Goal: Transaction & Acquisition: Obtain resource

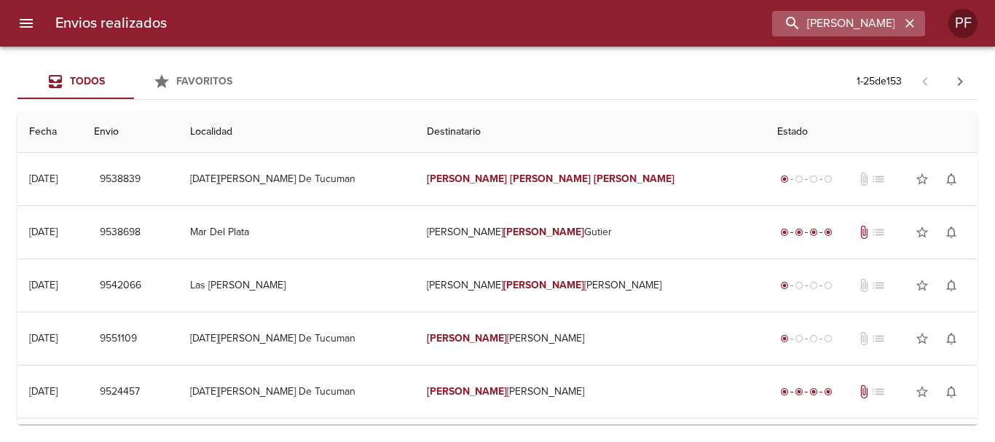
click at [907, 27] on icon "button" at bounding box center [910, 23] width 9 height 9
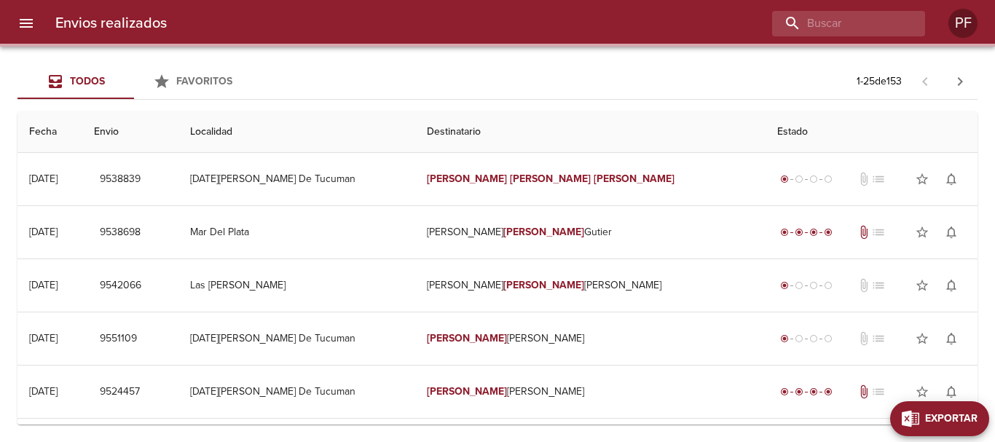
click at [964, 411] on span "Exportar" at bounding box center [951, 419] width 52 height 18
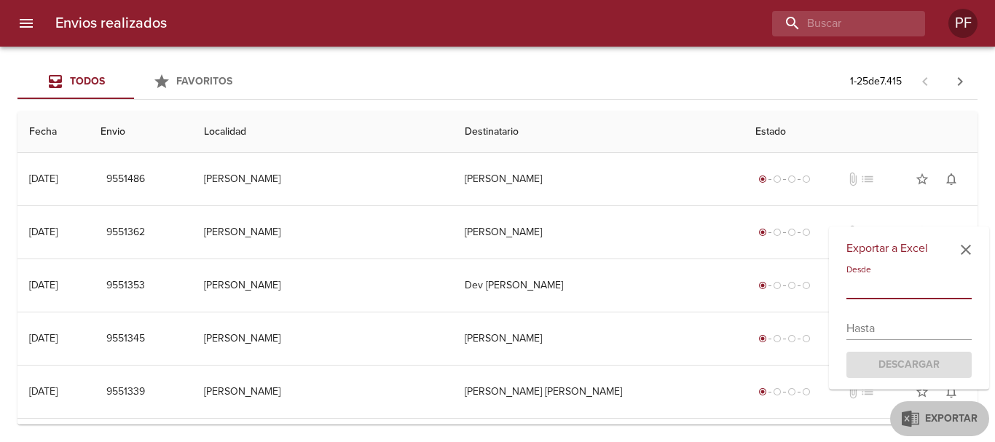
click at [901, 284] on input "text" at bounding box center [909, 287] width 125 height 23
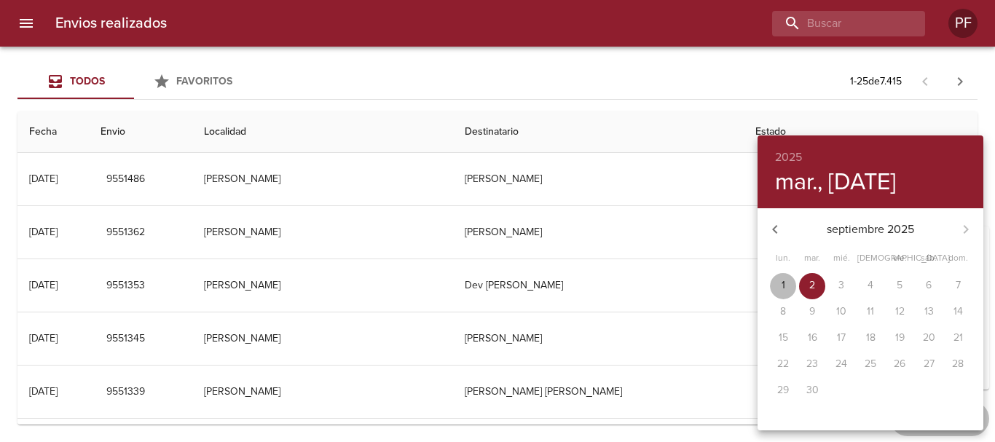
click at [791, 286] on span "1" at bounding box center [783, 285] width 26 height 15
type input "[DATE]"
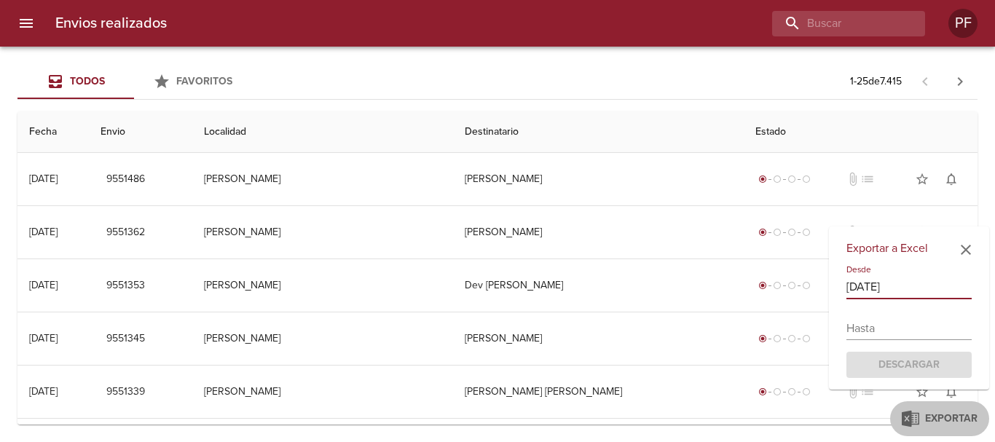
click at [550, 46] on div "Envios realizados PF" at bounding box center [497, 23] width 995 height 47
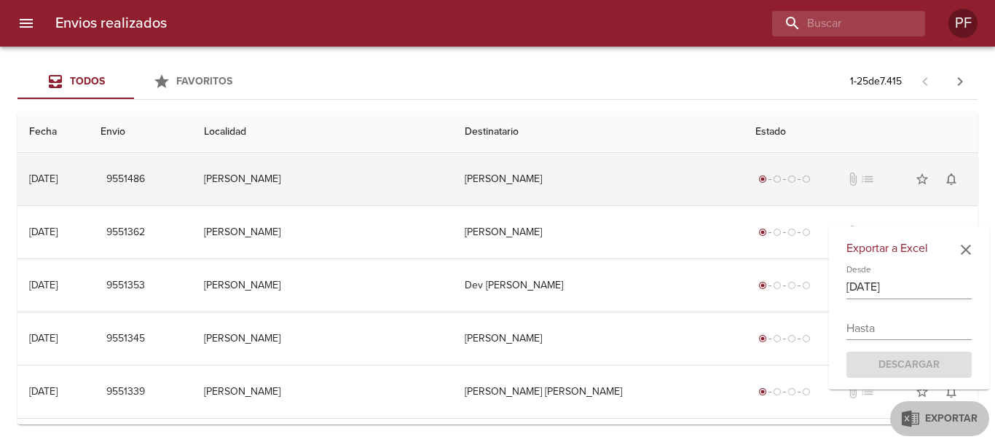
click at [508, 188] on td "[PERSON_NAME]" at bounding box center [598, 179] width 290 height 52
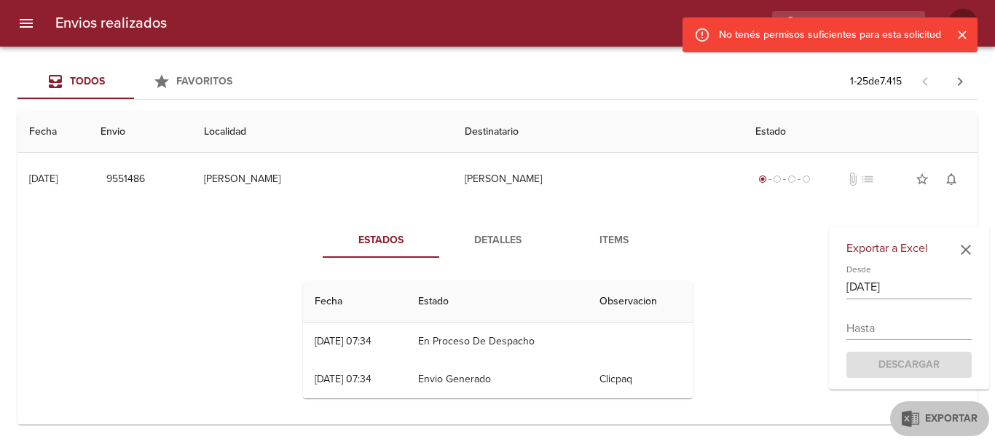
click at [51, 139] on th "Fecha" at bounding box center [52, 132] width 71 height 42
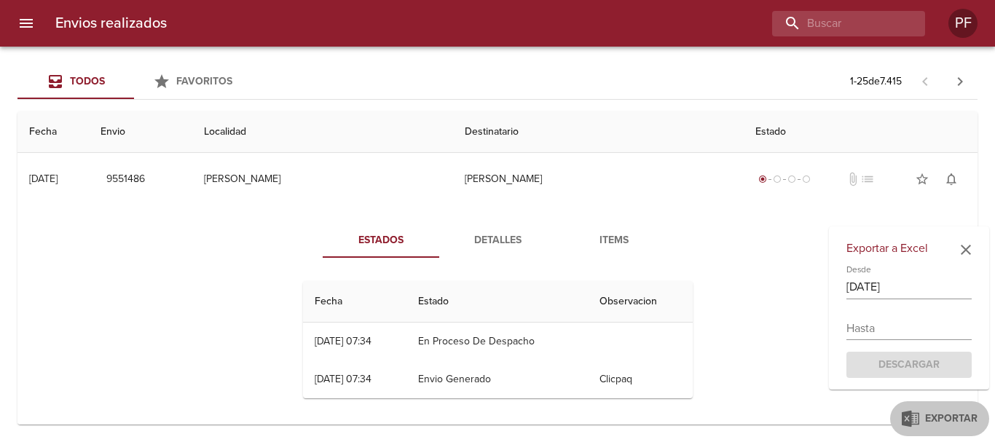
click at [315, 133] on th "Localidad" at bounding box center [323, 132] width 262 height 42
click at [964, 251] on icon "button" at bounding box center [965, 249] width 17 height 17
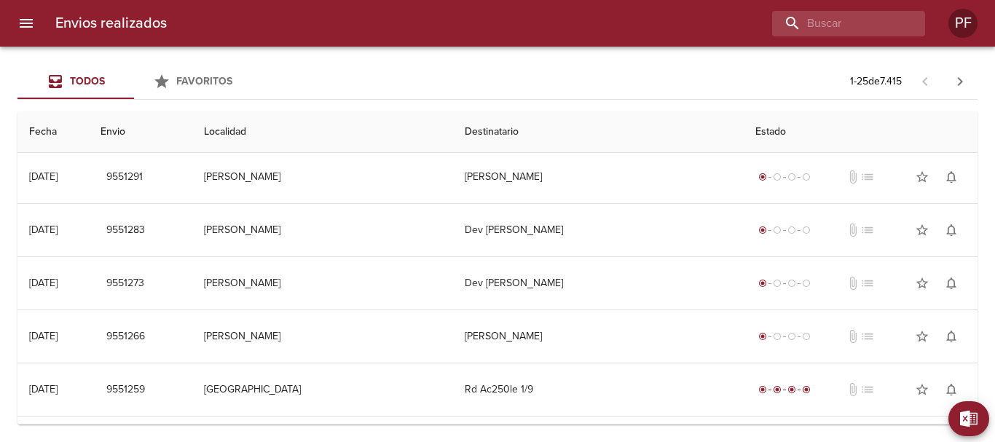
scroll to position [646, 0]
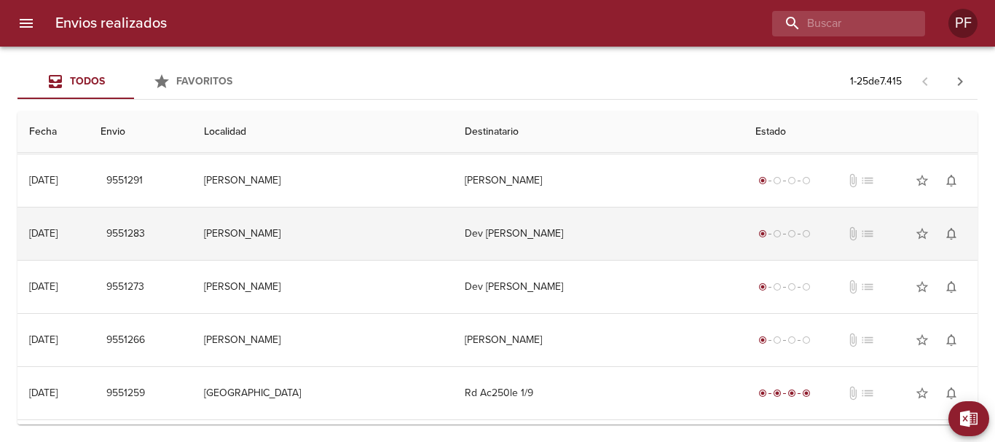
click at [447, 237] on td "[PERSON_NAME]" at bounding box center [323, 234] width 262 height 52
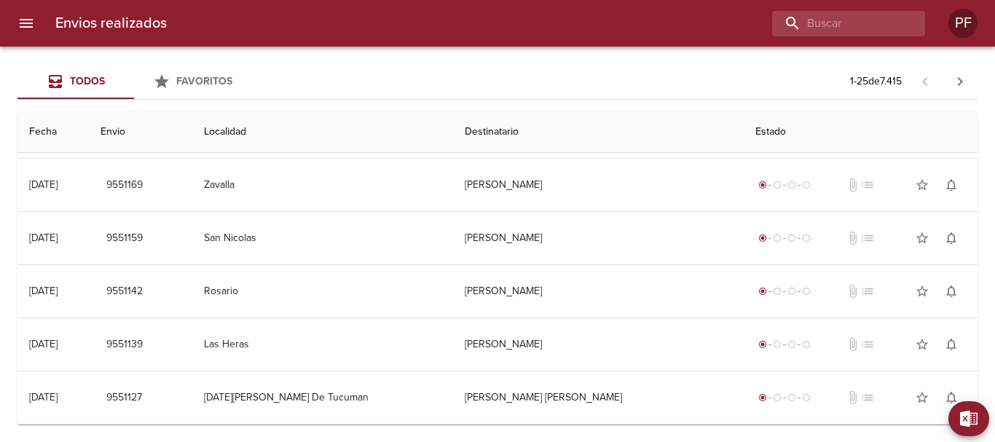
scroll to position [1622, 0]
click at [965, 89] on icon "button" at bounding box center [960, 81] width 17 height 17
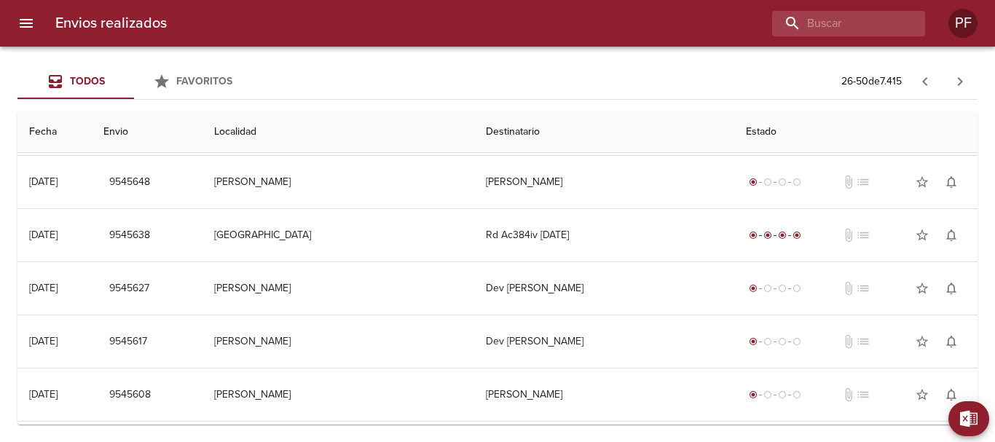
scroll to position [1058, 0]
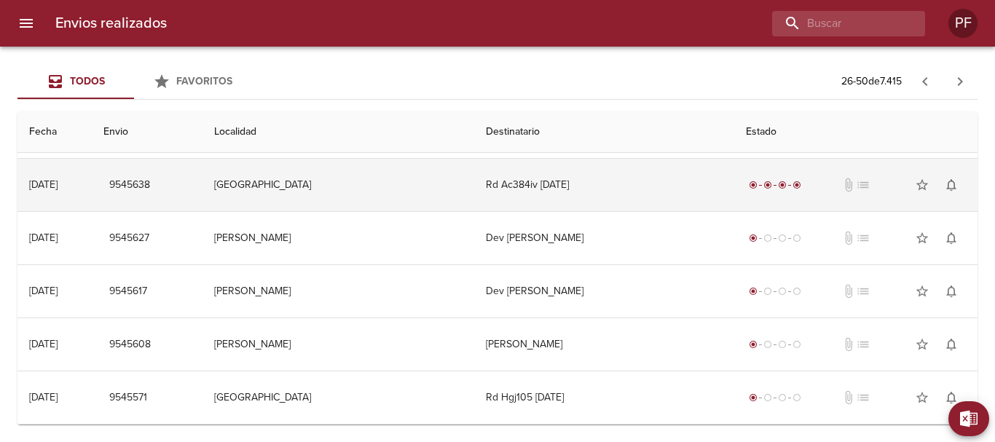
click at [501, 190] on td "Rd Ac384iv [DATE]" at bounding box center [604, 185] width 260 height 52
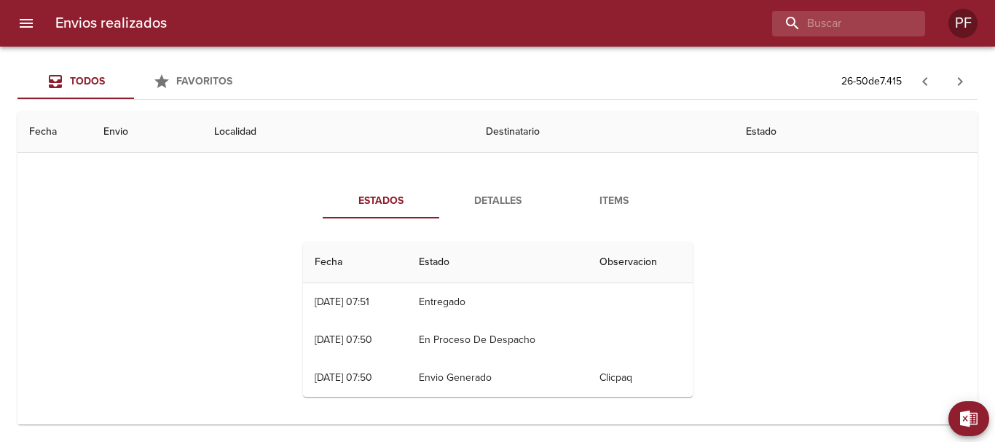
scroll to position [1131, 0]
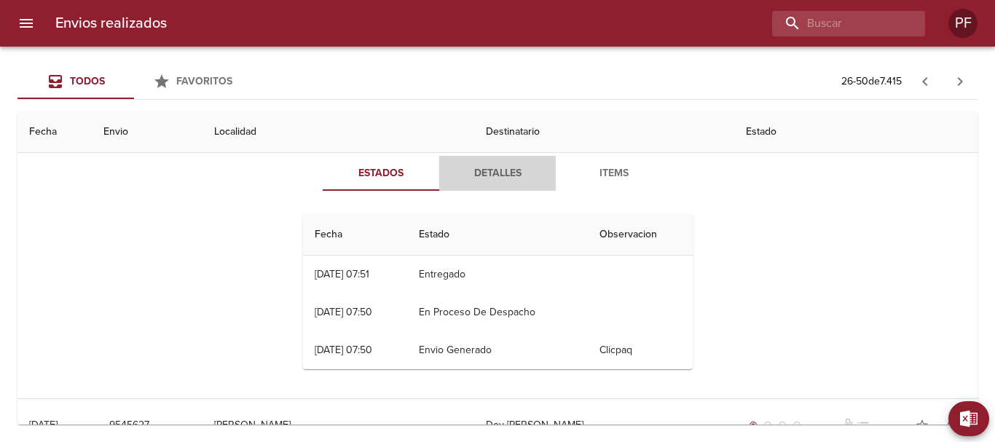
click at [490, 171] on span "Detalles" at bounding box center [497, 174] width 99 height 18
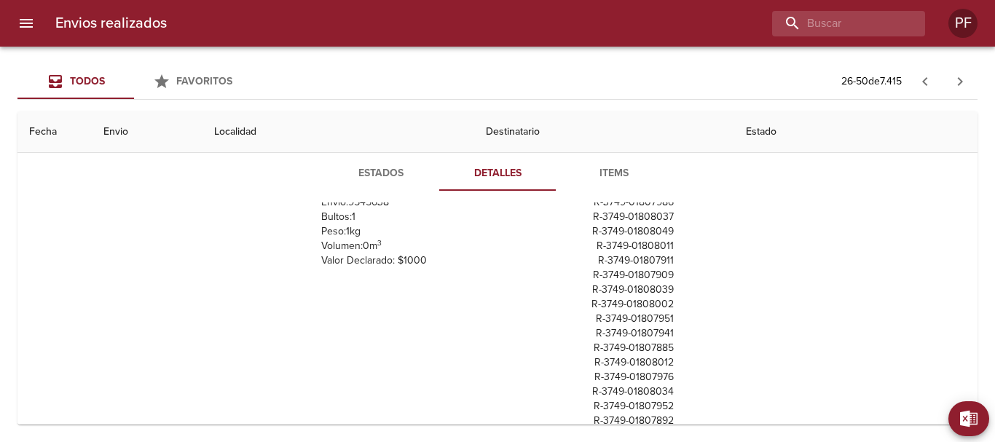
scroll to position [985, 0]
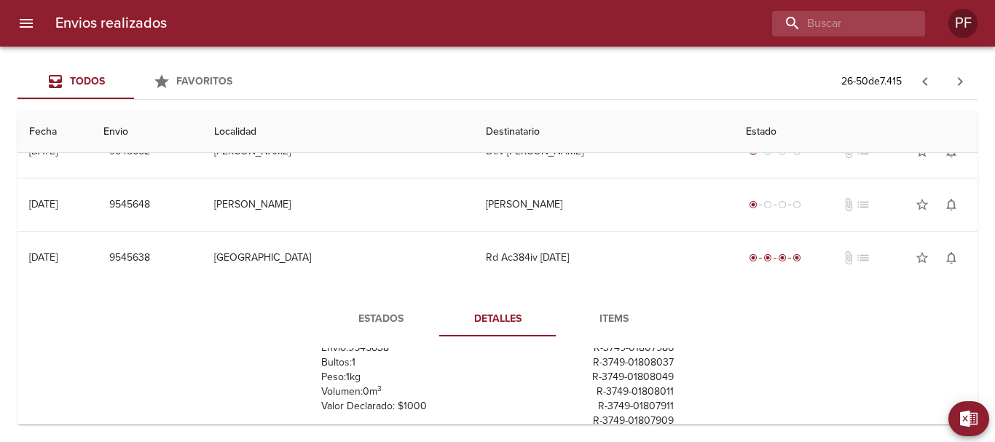
click at [516, 136] on th "Destinatario" at bounding box center [604, 132] width 260 height 42
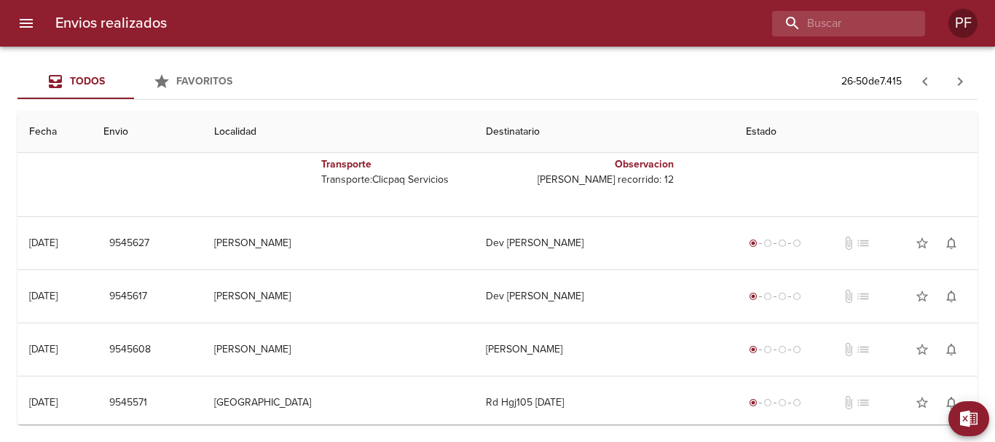
scroll to position [1431, 0]
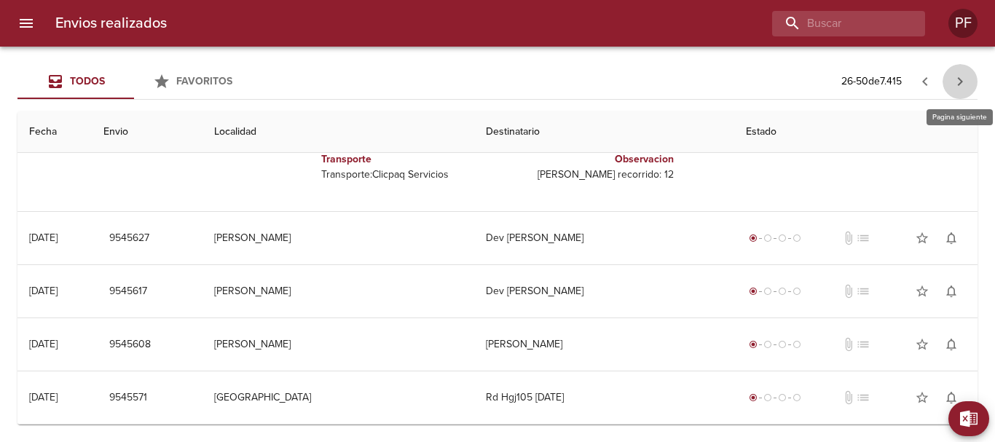
click at [959, 79] on icon "button" at bounding box center [960, 81] width 17 height 17
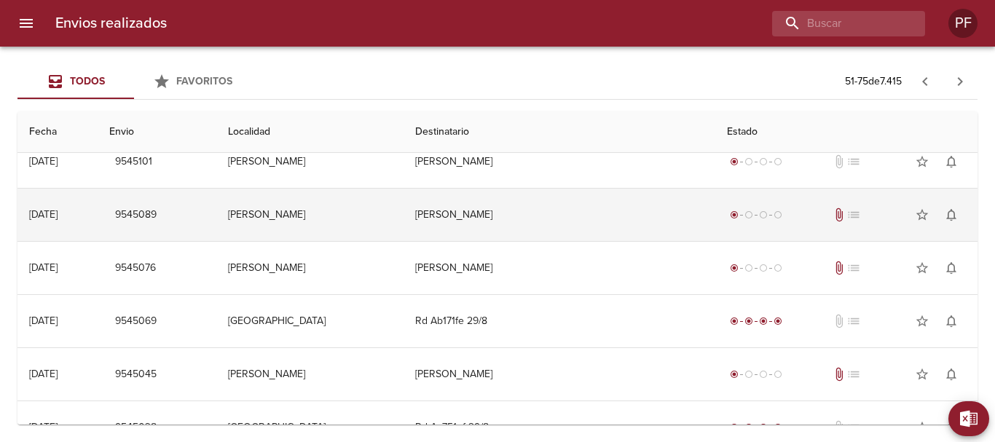
scroll to position [729, 0]
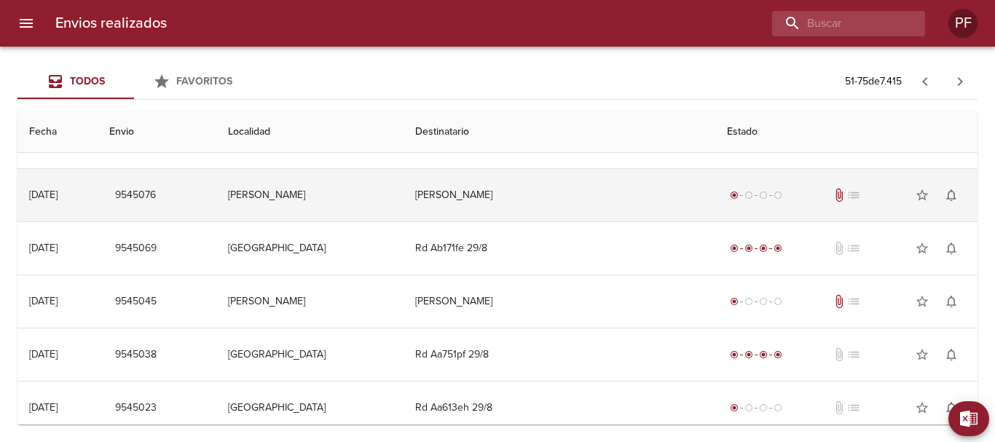
click at [505, 197] on td "[PERSON_NAME]" at bounding box center [560, 195] width 313 height 52
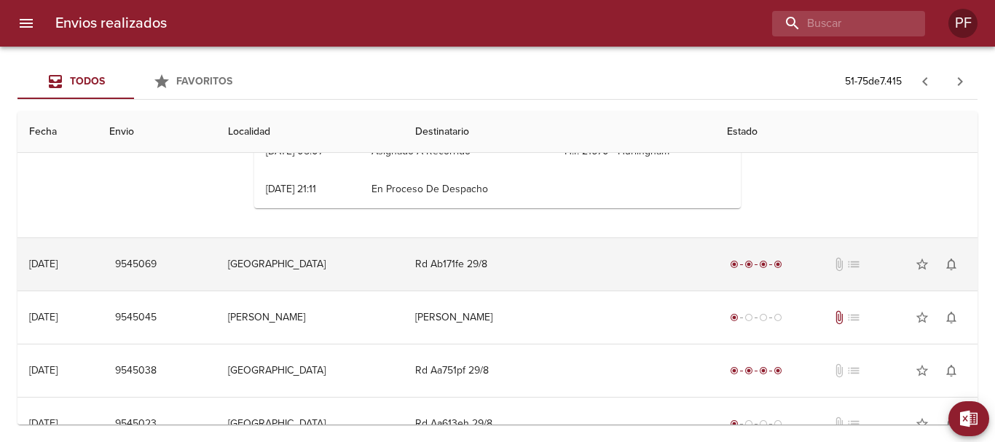
scroll to position [1093, 0]
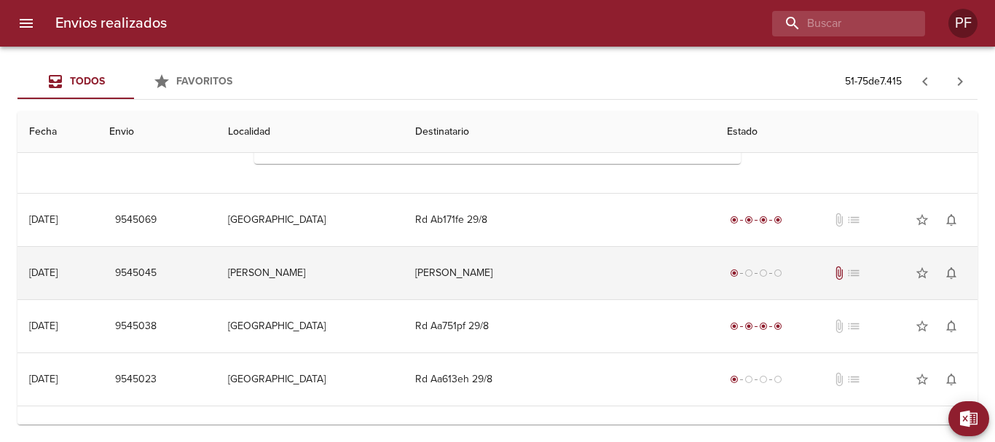
click at [513, 276] on td "[PERSON_NAME]" at bounding box center [560, 273] width 313 height 52
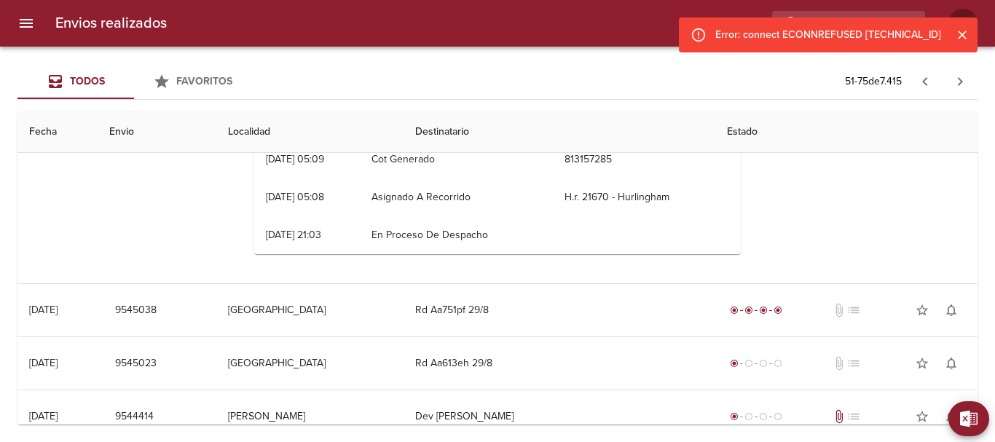
scroll to position [1530, 0]
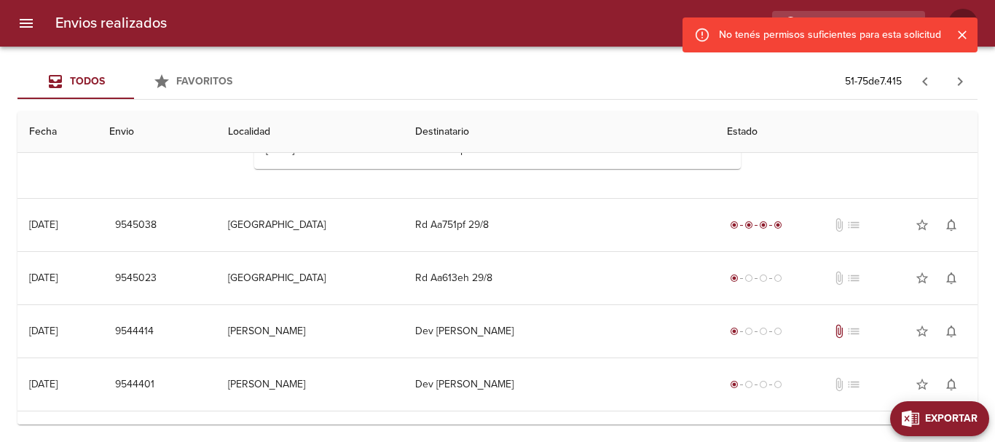
click at [971, 413] on span "Exportar" at bounding box center [951, 419] width 52 height 18
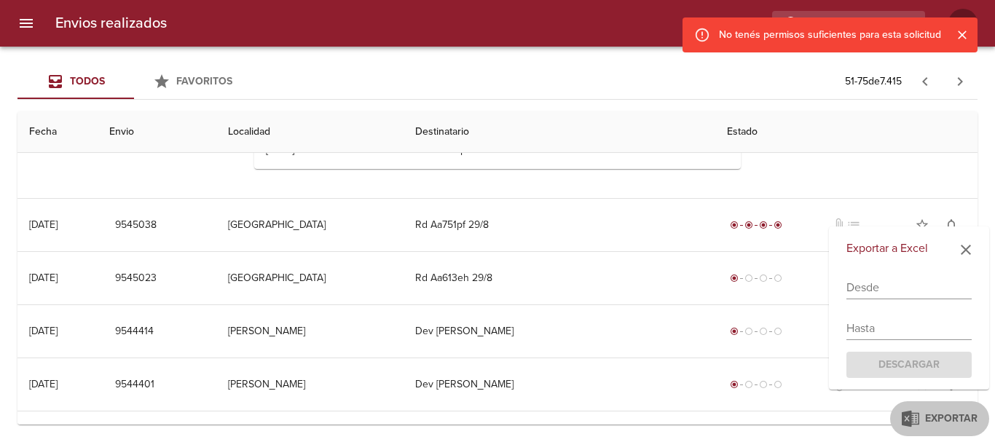
click at [866, 286] on input "text" at bounding box center [909, 287] width 125 height 23
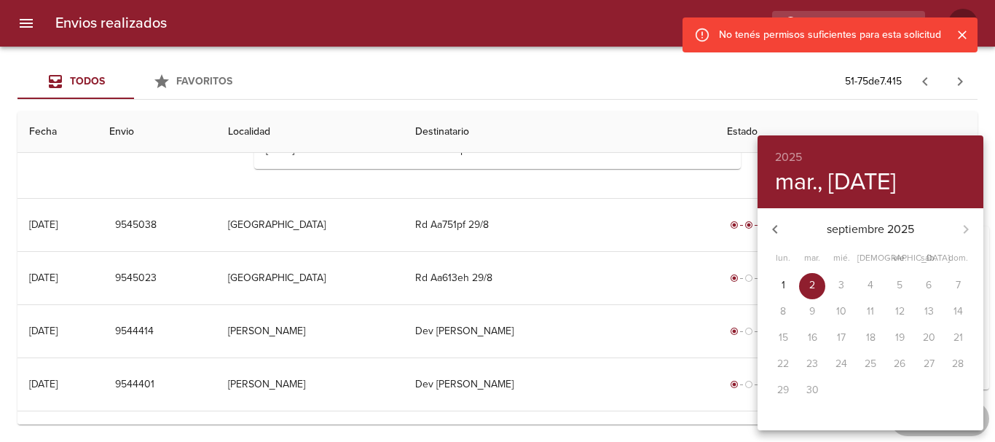
click at [775, 231] on icon "button" at bounding box center [774, 229] width 5 height 9
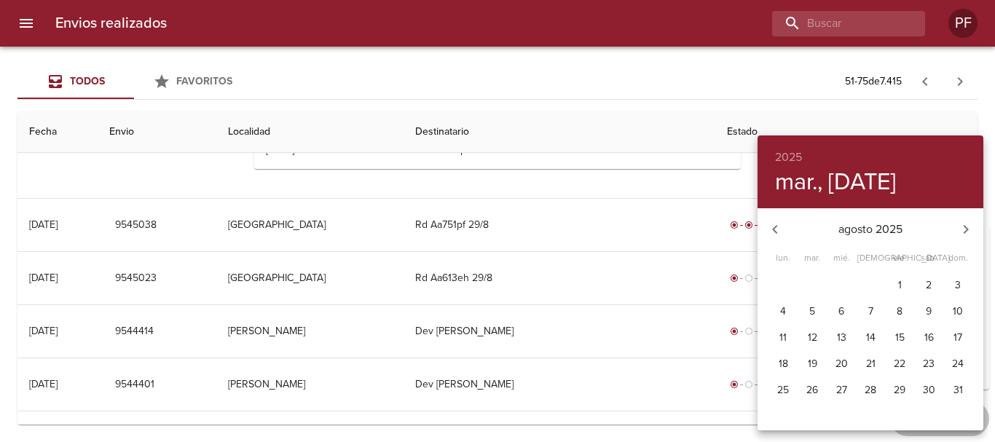
click at [810, 365] on p "19" at bounding box center [812, 364] width 9 height 15
type input "[DATE]"
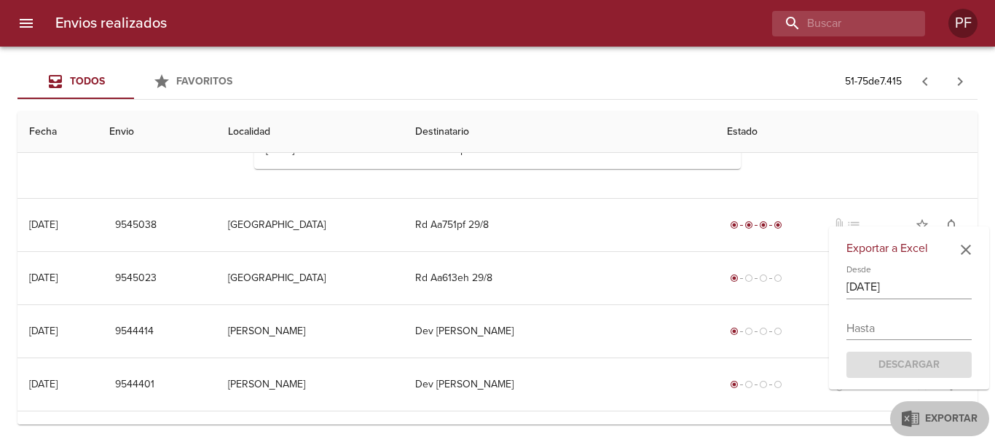
click at [892, 340] on div "Exportar a Excel Desde [DATE] Hasta Descargar" at bounding box center [909, 309] width 160 height 164
click at [890, 332] on input "text" at bounding box center [909, 328] width 125 height 23
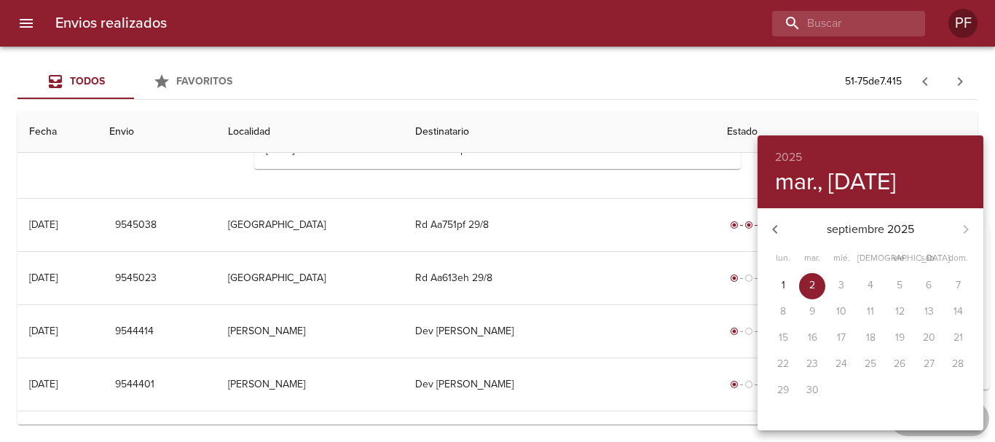
click at [818, 287] on span "2" at bounding box center [812, 285] width 26 height 15
type input "[DATE]"
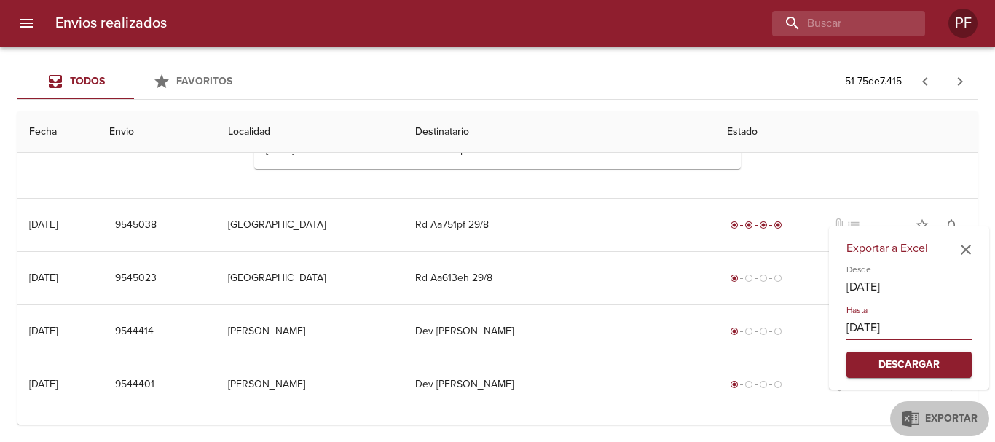
click at [895, 358] on span "Descargar" at bounding box center [909, 365] width 102 height 18
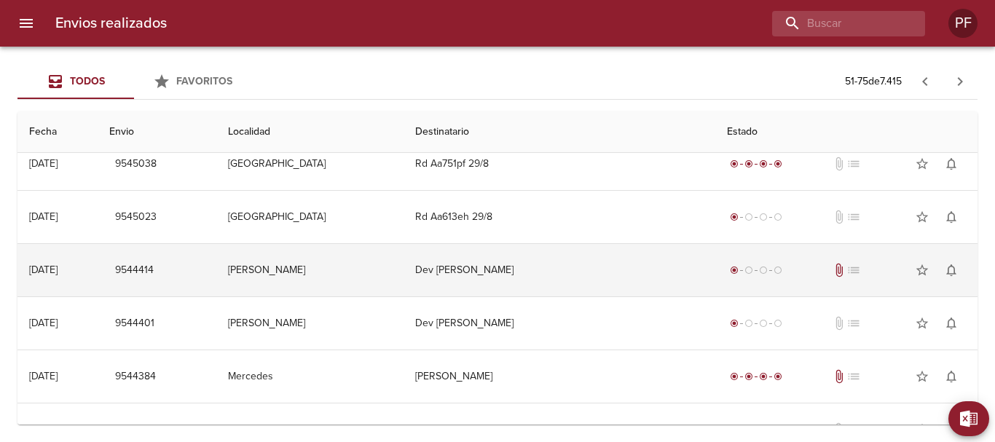
scroll to position [1676, 0]
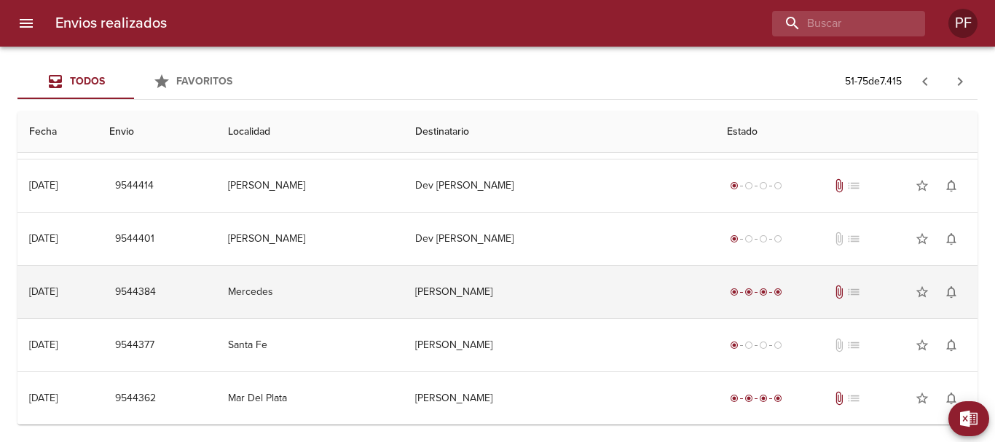
click at [479, 291] on td "[PERSON_NAME]" at bounding box center [560, 292] width 313 height 52
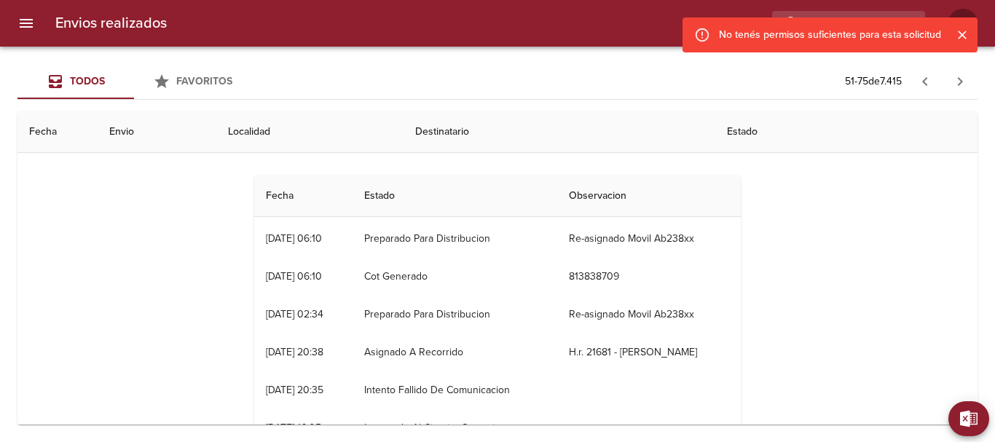
scroll to position [114, 0]
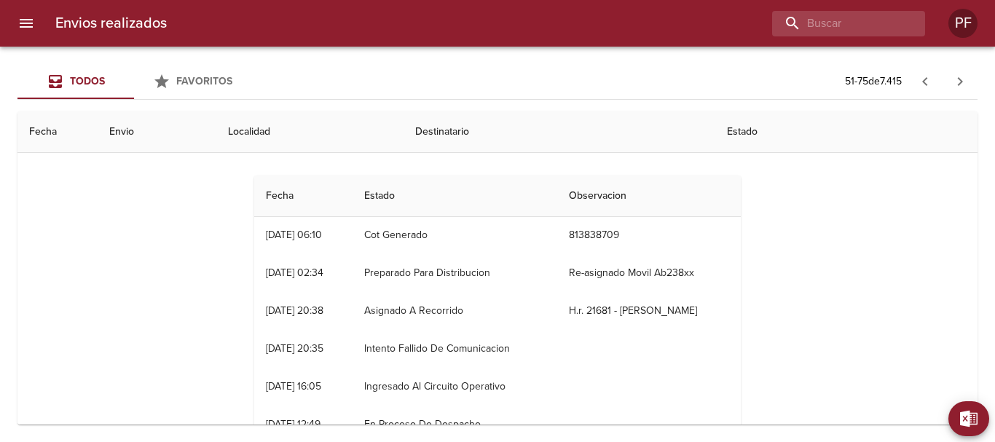
click at [396, 198] on th "Estado" at bounding box center [455, 197] width 205 height 42
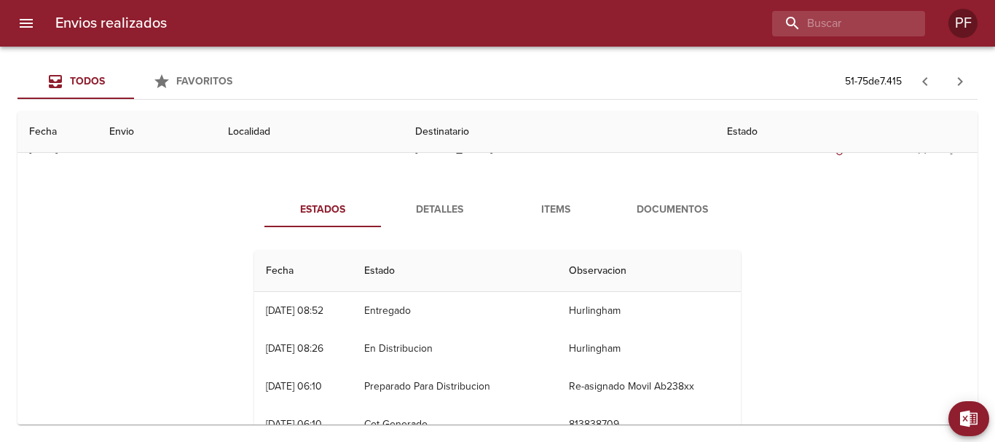
scroll to position [1822, 0]
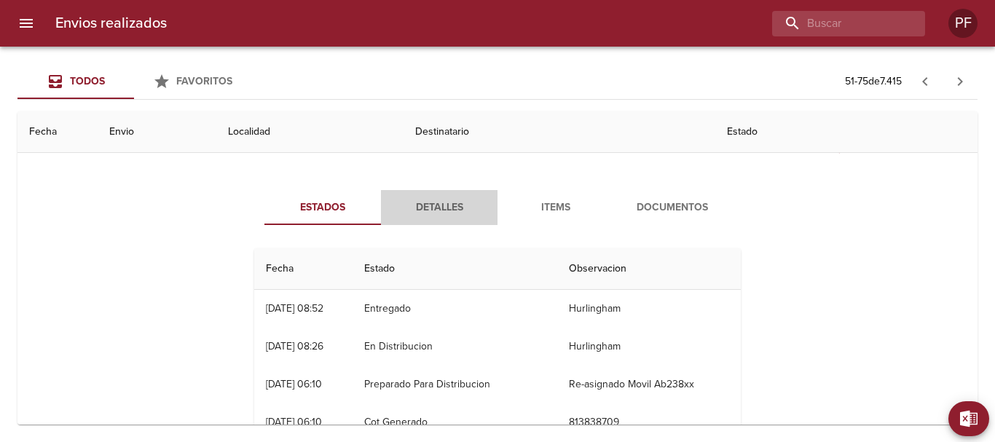
click at [435, 207] on span "Detalles" at bounding box center [439, 208] width 99 height 18
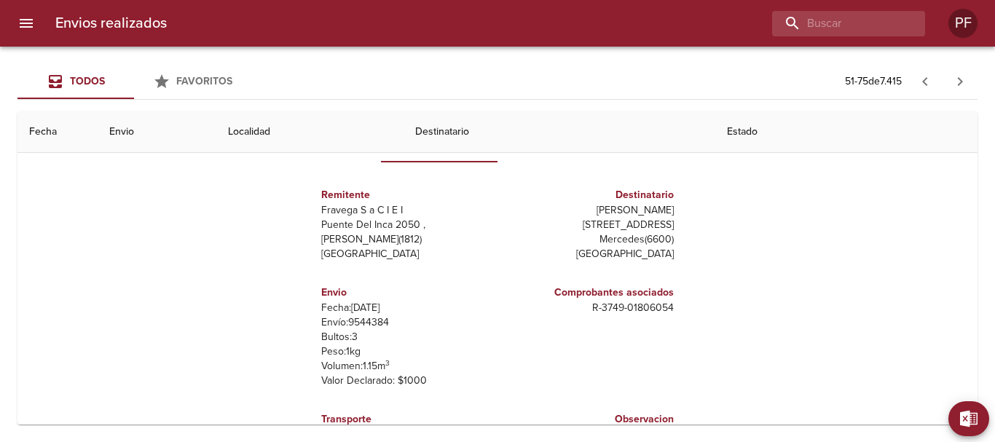
scroll to position [0, 0]
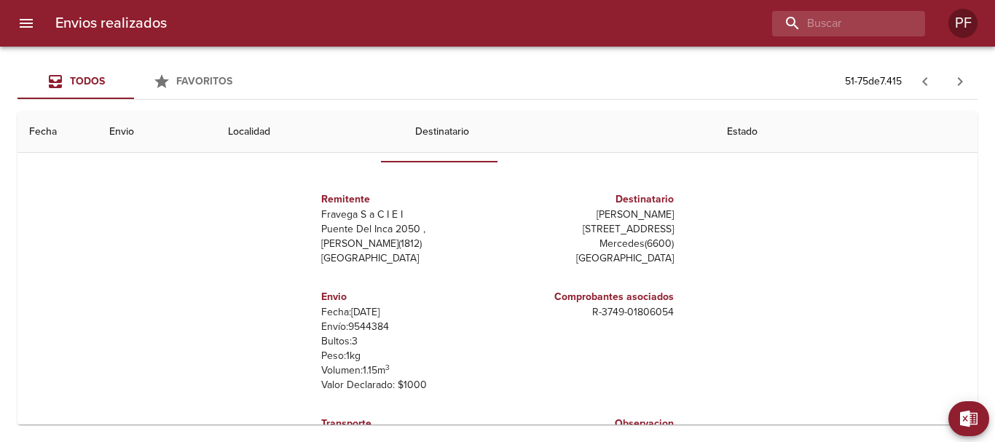
click at [318, 128] on th "Localidad" at bounding box center [309, 132] width 187 height 42
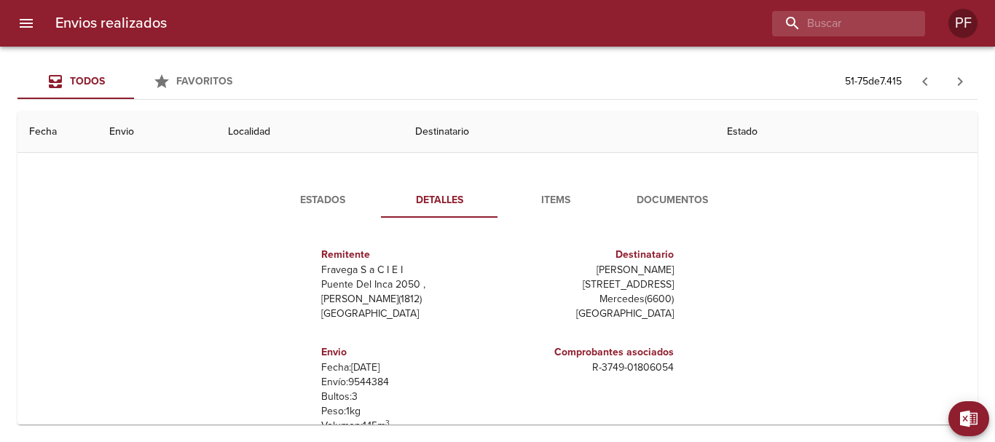
scroll to position [1739, 0]
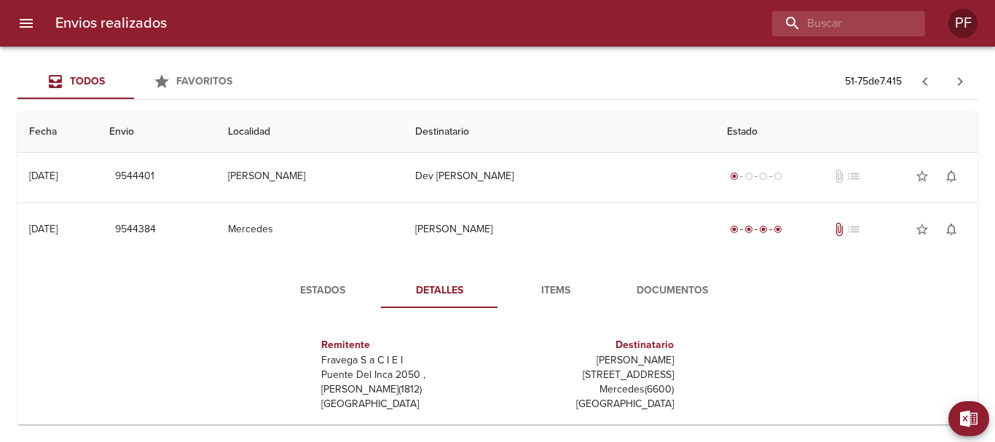
click at [333, 292] on span "Estados" at bounding box center [322, 291] width 99 height 18
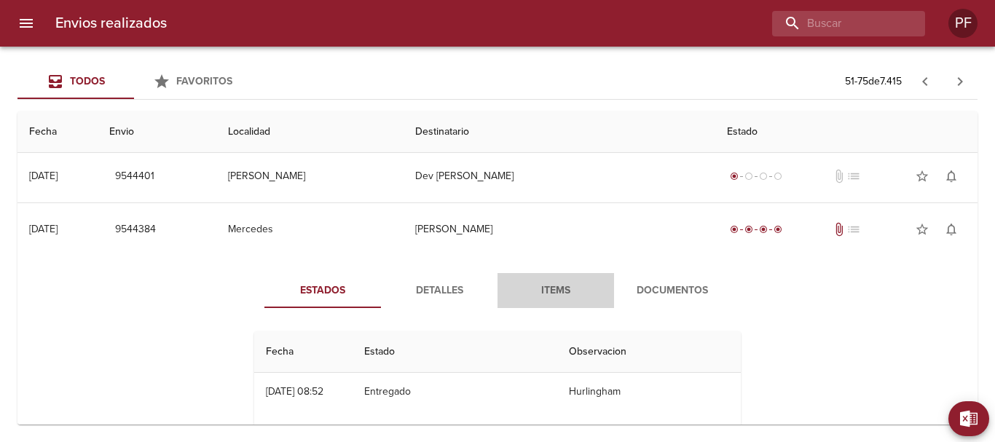
click at [560, 295] on span "Items" at bounding box center [555, 291] width 99 height 18
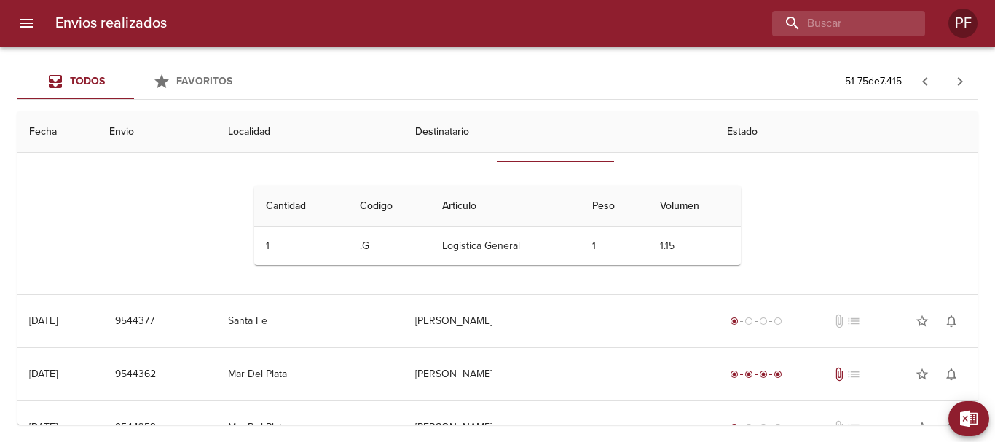
scroll to position [1811, 0]
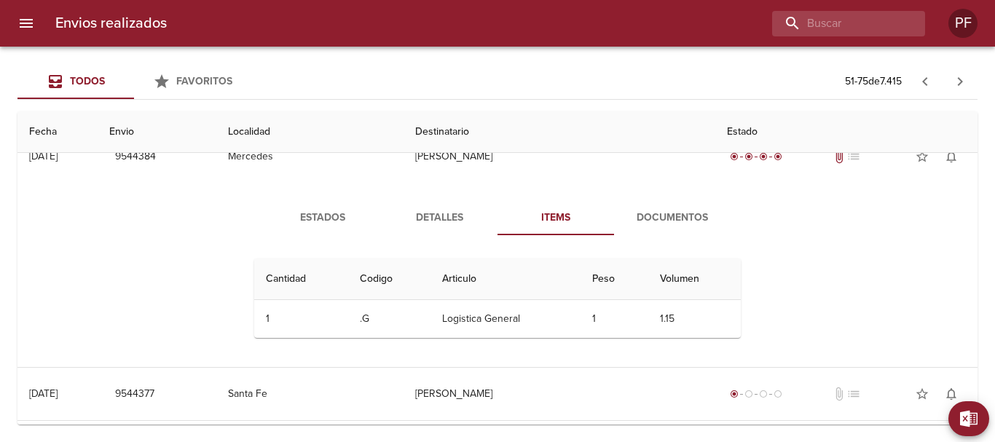
click at [673, 220] on span "Documentos" at bounding box center [672, 218] width 99 height 18
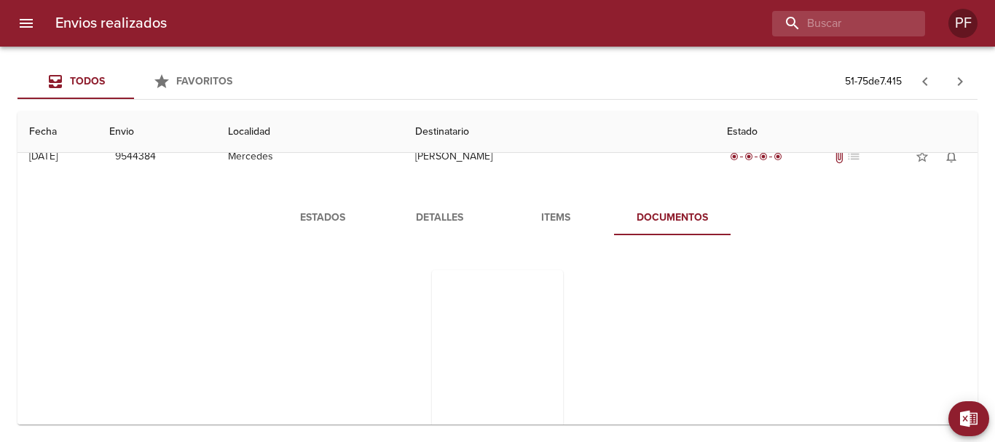
click at [338, 217] on span "Estados" at bounding box center [322, 218] width 99 height 18
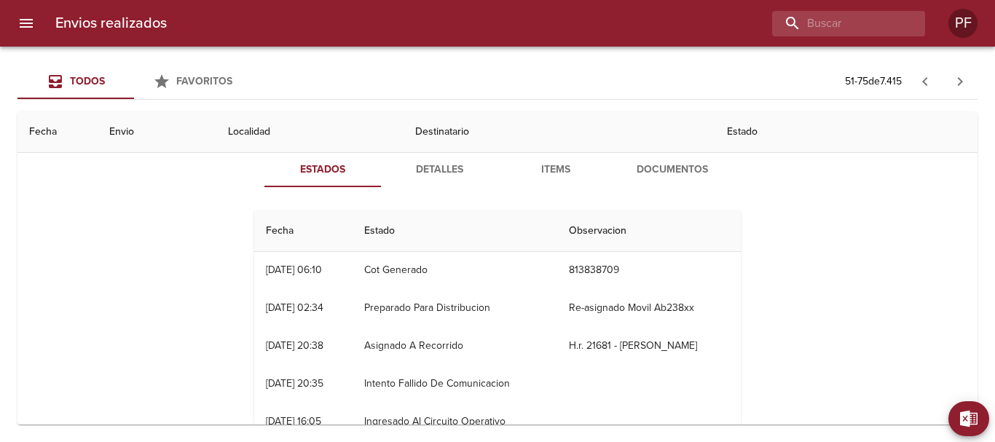
scroll to position [1957, 0]
